Goal: Task Accomplishment & Management: Manage account settings

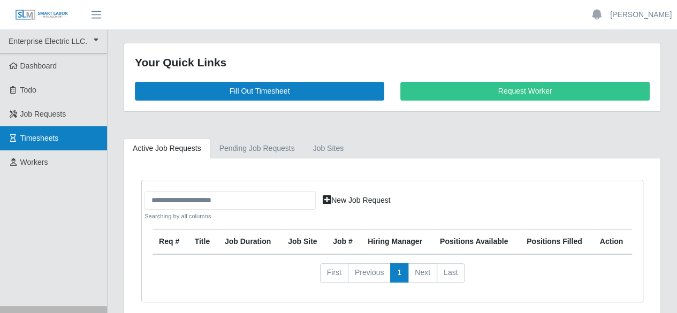
click at [36, 138] on span "Timesheets" at bounding box center [39, 138] width 39 height 9
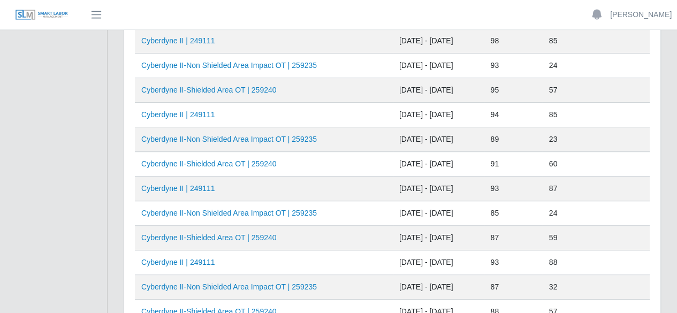
scroll to position [267, 0]
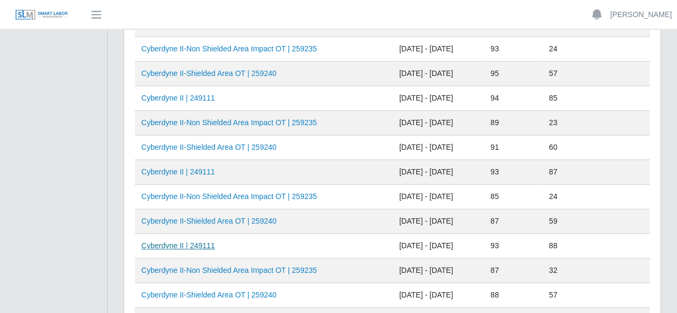
click at [172, 246] on link "Cyberdyne II | 249111" at bounding box center [178, 245] width 74 height 9
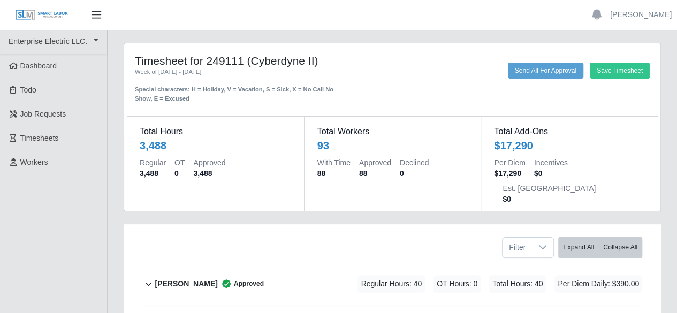
click at [97, 18] on span "button" at bounding box center [96, 15] width 14 height 12
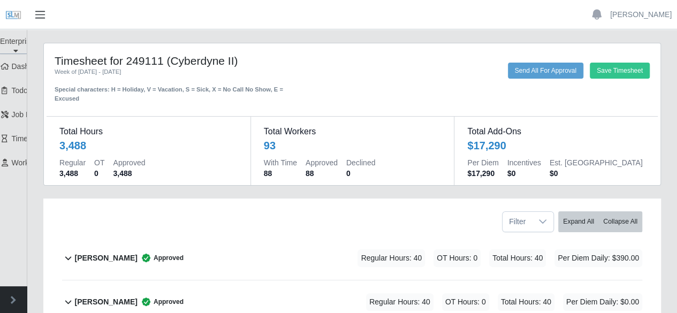
click at [34, 17] on span "button" at bounding box center [40, 15] width 14 height 12
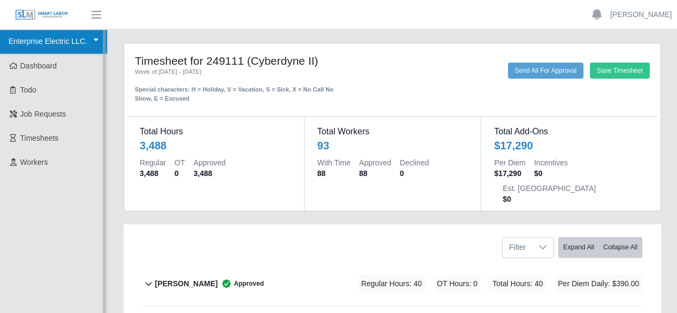
click at [92, 41] on link "Enterprise Electric LLC." at bounding box center [53, 41] width 107 height 25
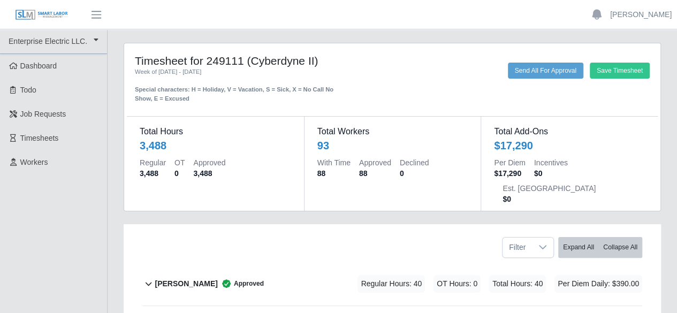
click at [400, 60] on div "Timesheet for 249111 (Cyberdyne II) Week of 07/26/2025 - 08/01/2025 Special cha…" at bounding box center [392, 78] width 531 height 49
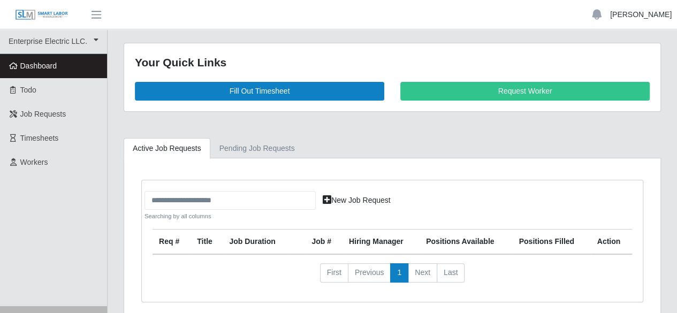
click at [627, 14] on link "[PERSON_NAME]" at bounding box center [641, 14] width 62 height 11
click at [644, 16] on link "[PERSON_NAME]" at bounding box center [641, 14] width 62 height 11
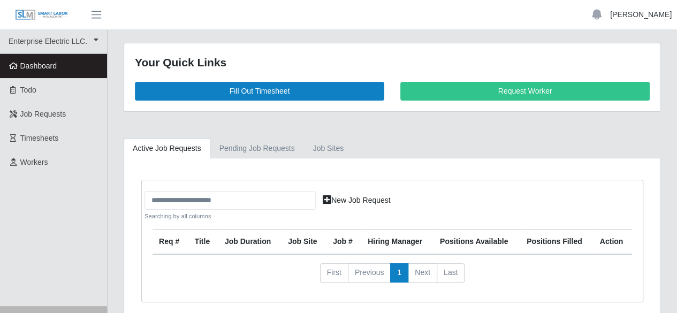
click at [644, 16] on link "[PERSON_NAME]" at bounding box center [641, 14] width 62 height 11
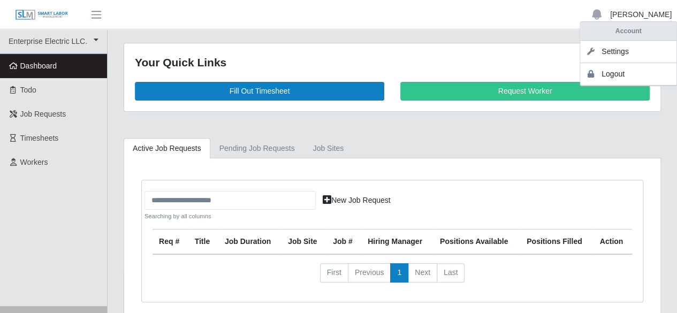
click at [644, 16] on link "[PERSON_NAME]" at bounding box center [641, 14] width 62 height 11
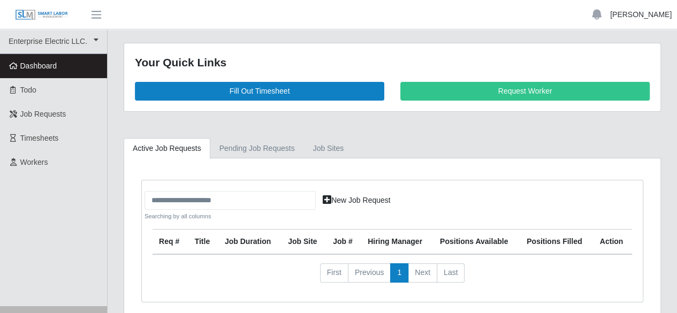
click at [642, 16] on link "[PERSON_NAME]" at bounding box center [641, 14] width 62 height 11
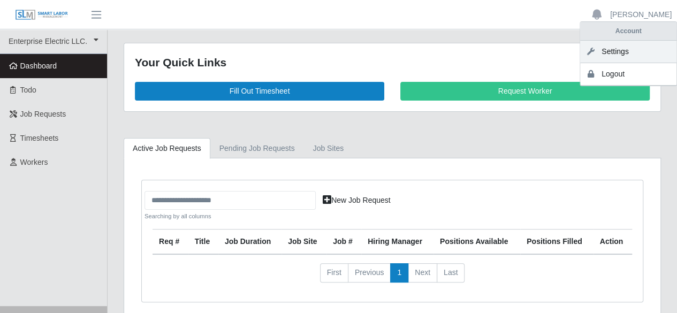
click at [624, 52] on link "Settings" at bounding box center [628, 52] width 96 height 22
